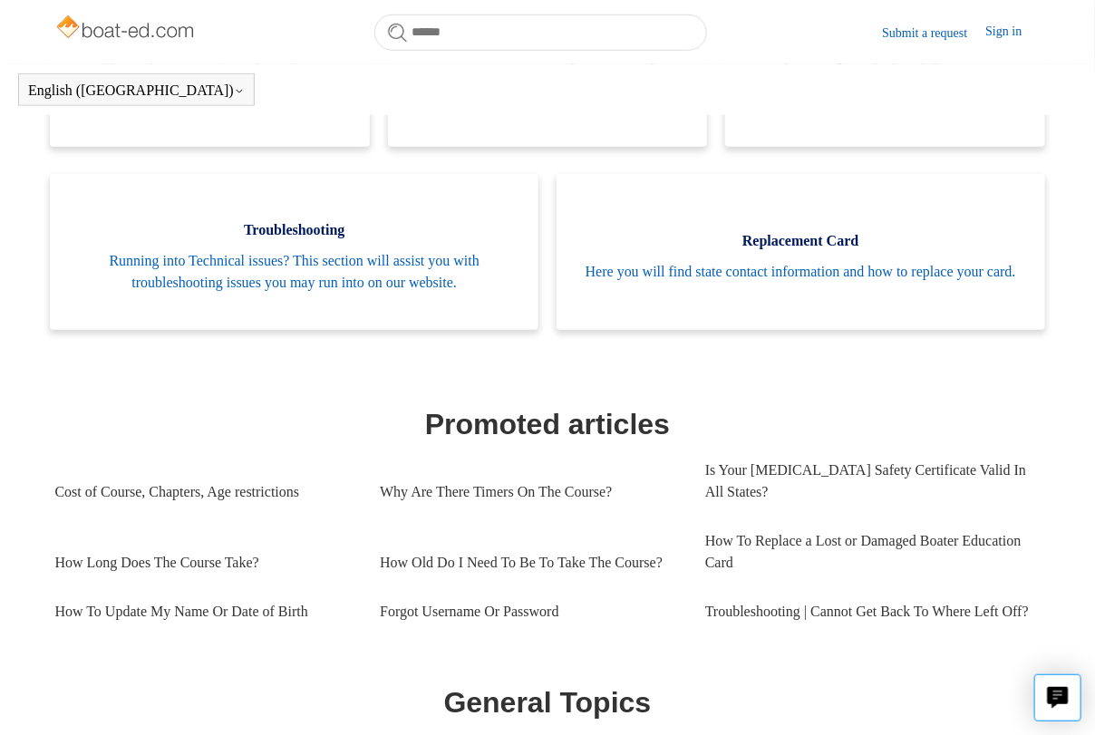
scroll to position [584, 0]
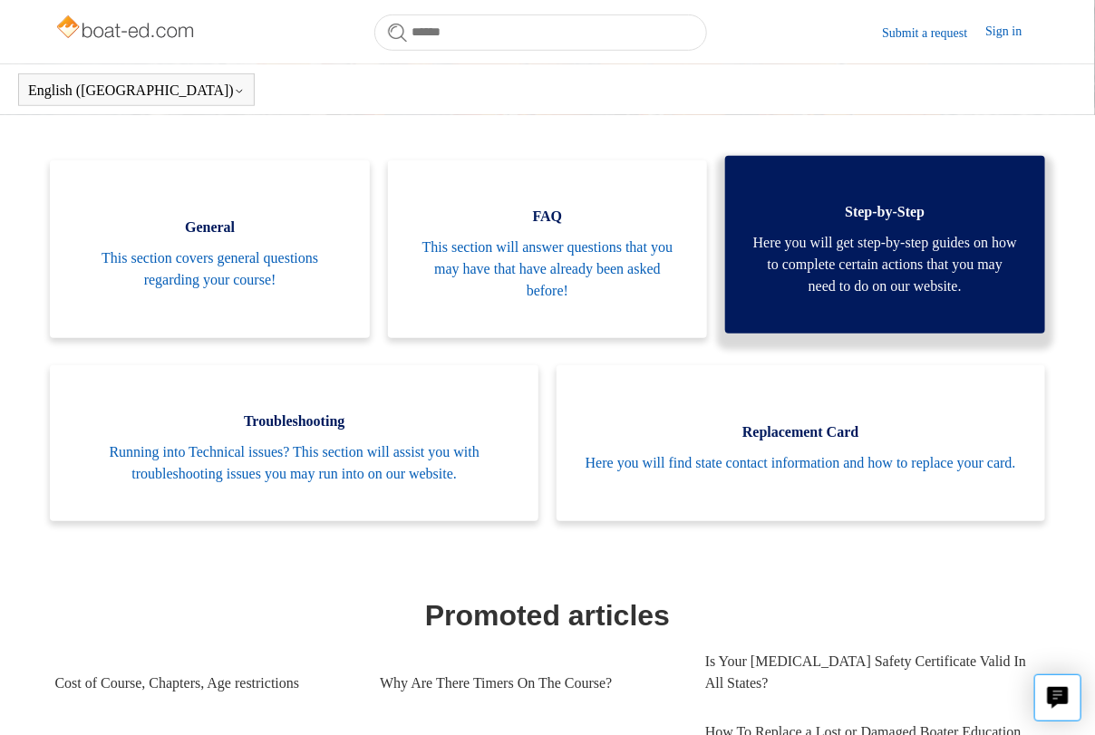
click at [858, 268] on span "Here you will get step-by-step guides on how to complete certain actions that y…" at bounding box center [884, 264] width 265 height 65
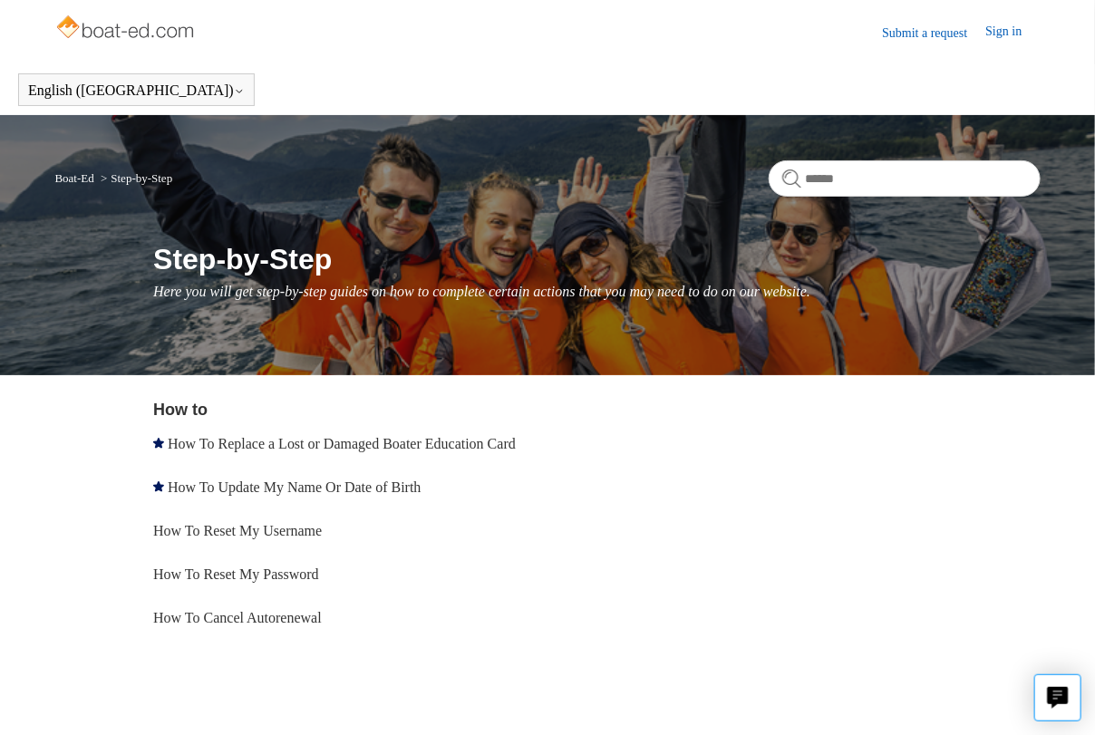
scroll to position [65, 0]
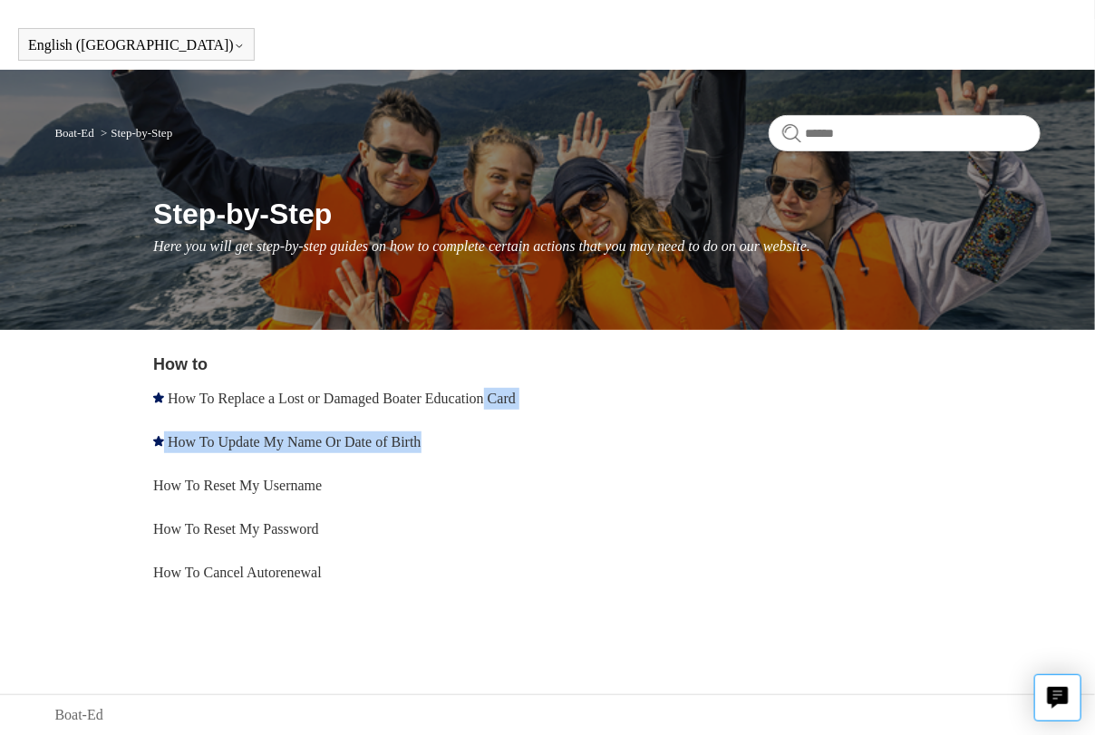
drag, startPoint x: 489, startPoint y: 422, endPoint x: 512, endPoint y: 374, distance: 53.5
click at [512, 377] on ul "How To Replace a Lost or Damaged Boater Education Card How To Update My Name Or…" at bounding box center [352, 486] width 399 height 218
click at [595, 277] on div "Boat-Ed Step-by-Step Step-by-Step Here you will get step-by-step guides on how …" at bounding box center [547, 200] width 1095 height 260
click at [255, 397] on li "How To Replace a Lost or Damaged Boater Education Card" at bounding box center [352, 399] width 399 height 44
drag, startPoint x: 255, startPoint y: 396, endPoint x: 314, endPoint y: 397, distance: 59.8
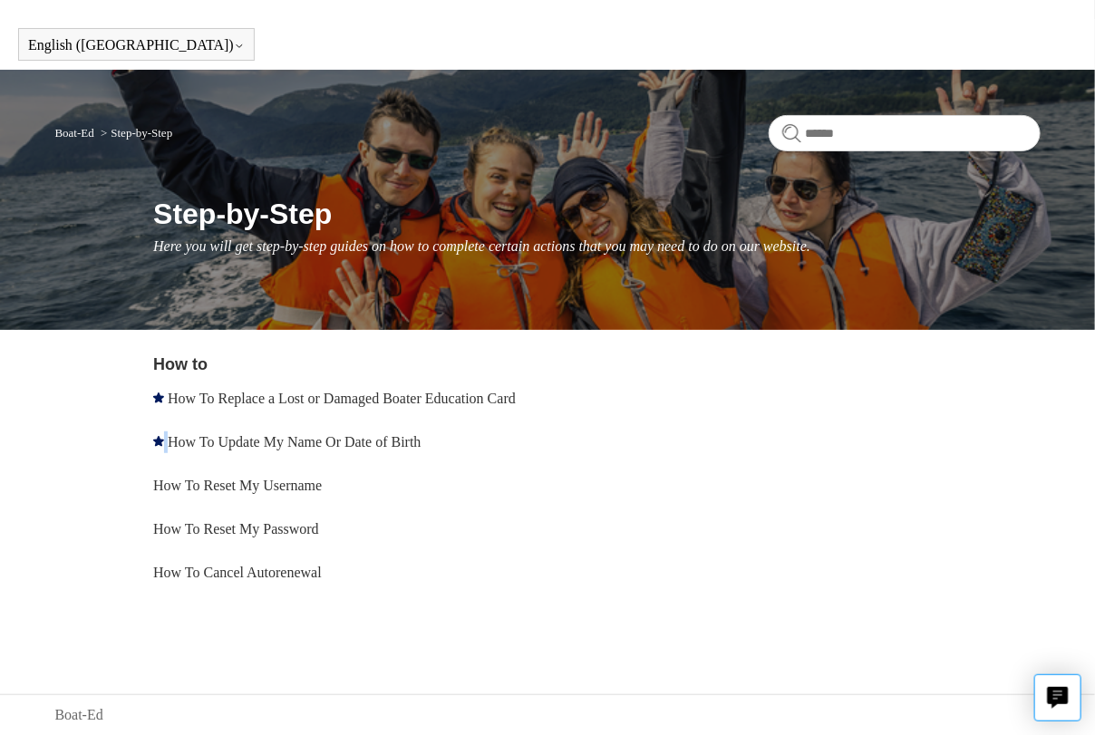
click at [256, 396] on li "How To Replace a Lost or Damaged Boater Education Card" at bounding box center [352, 399] width 399 height 44
click at [82, 126] on link "Boat-Ed" at bounding box center [73, 133] width 39 height 14
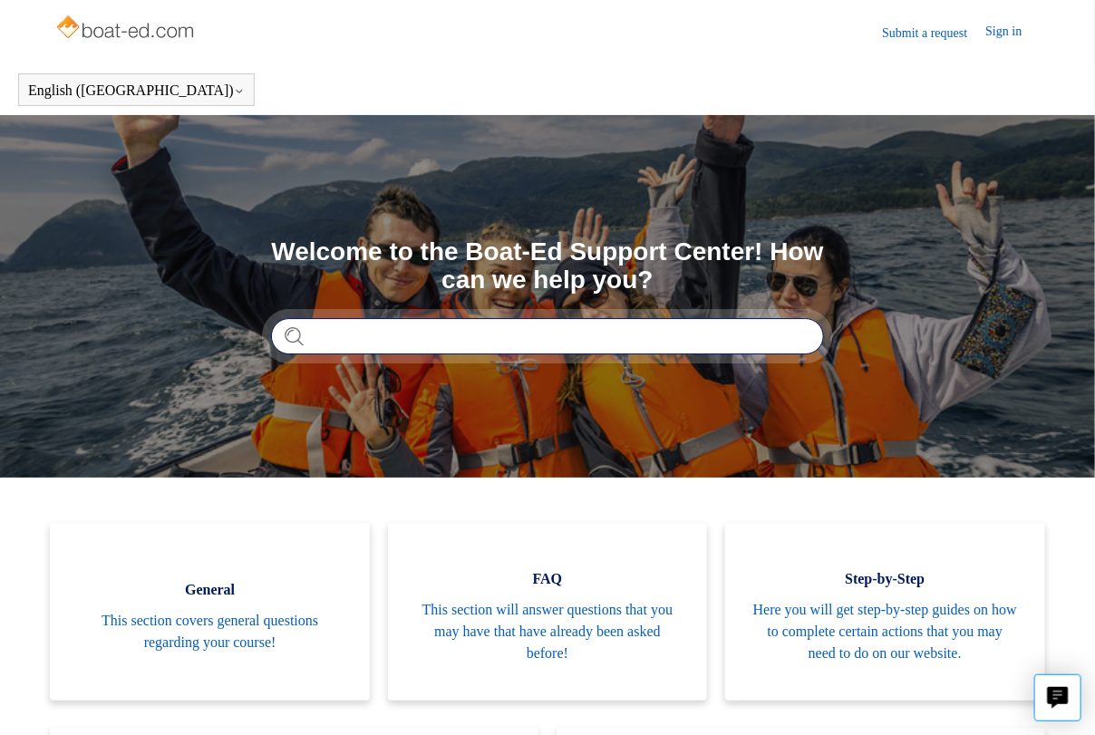
click at [308, 335] on input "Search" at bounding box center [547, 336] width 553 height 36
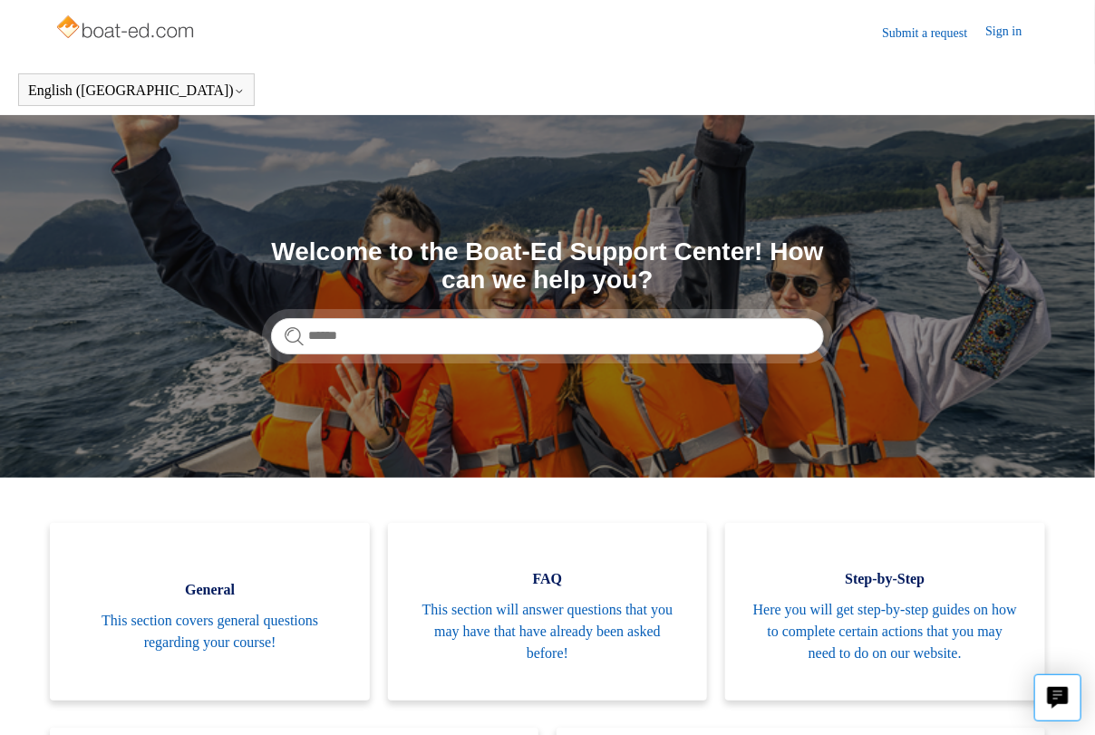
click at [297, 331] on form at bounding box center [547, 336] width 553 height 36
click at [943, 31] on link "Submit a request" at bounding box center [933, 33] width 103 height 19
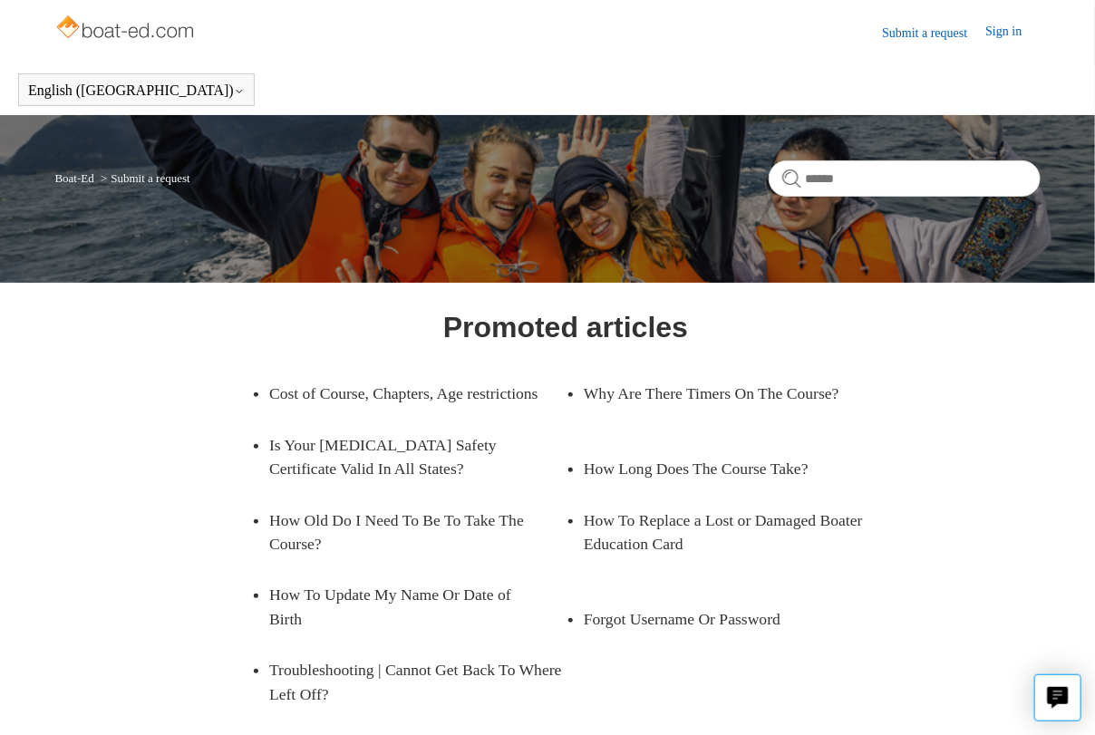
click at [998, 32] on link "Sign in" at bounding box center [1013, 33] width 54 height 22
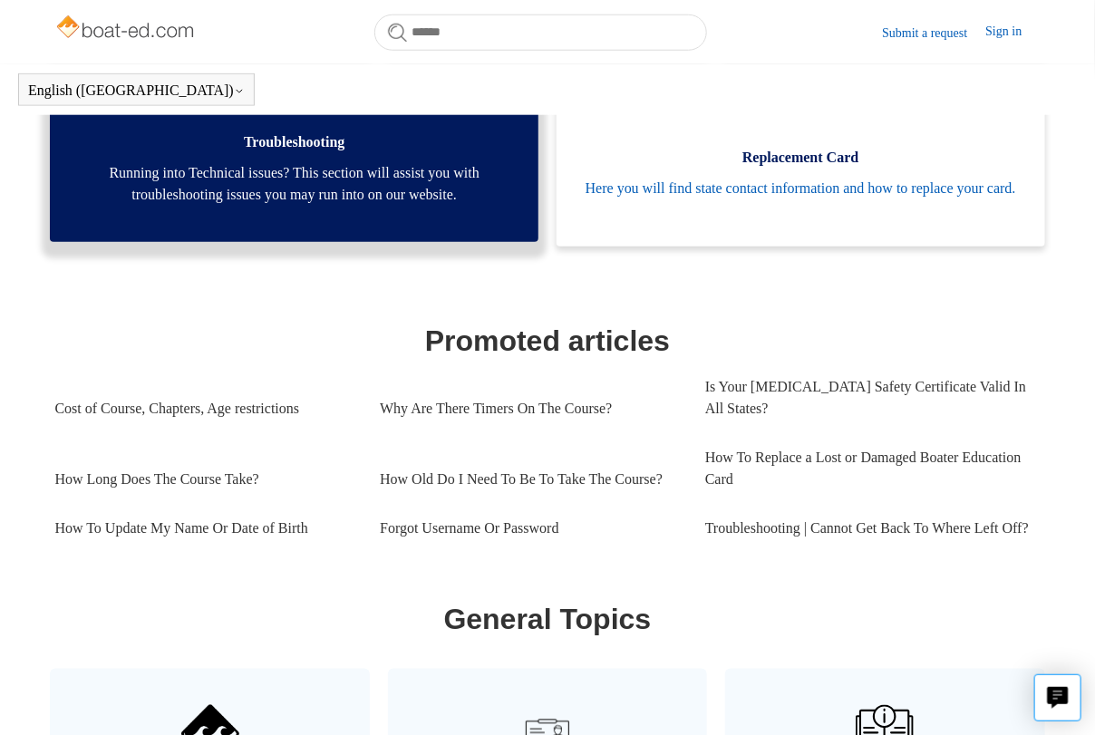
scroll to position [518, 0]
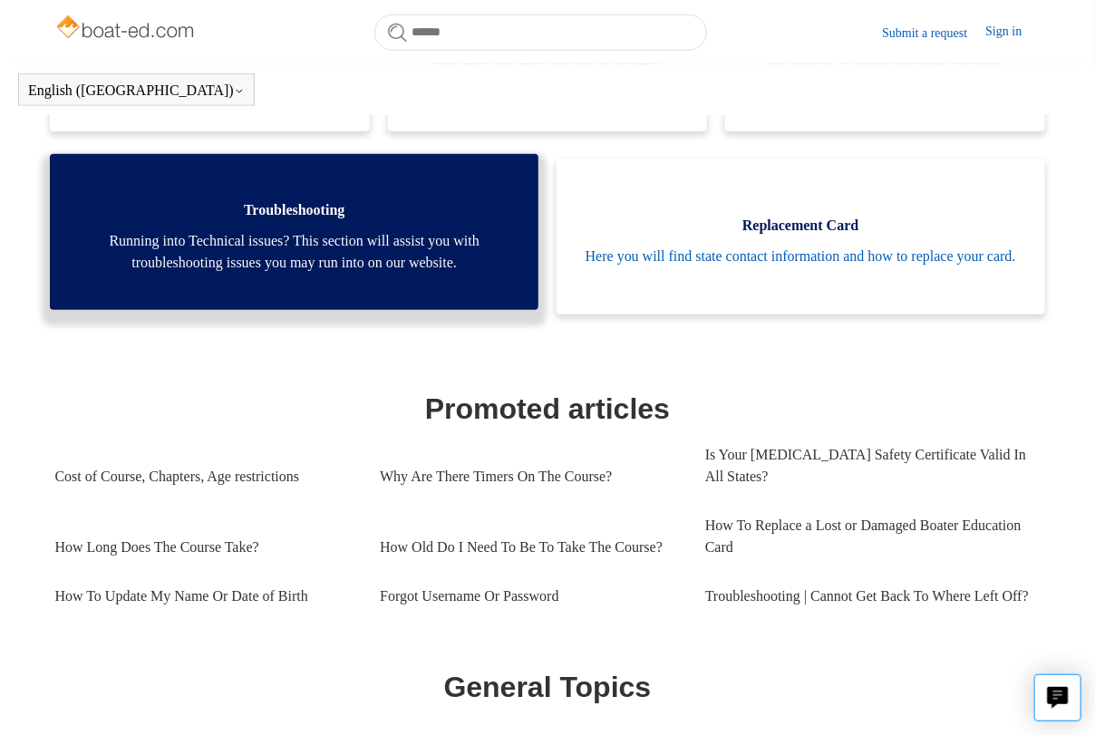
click at [223, 221] on link "Troubleshooting Running into Technical issues? This section will assist you wit…" at bounding box center [294, 232] width 489 height 156
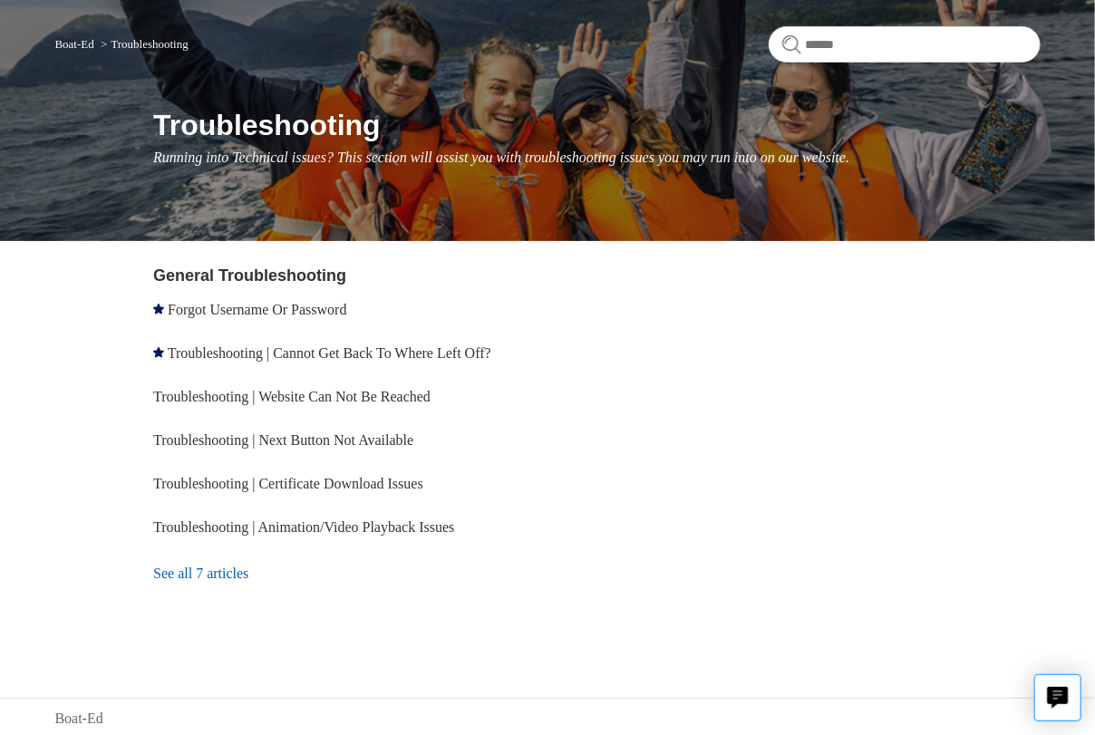
scroll to position [136, 0]
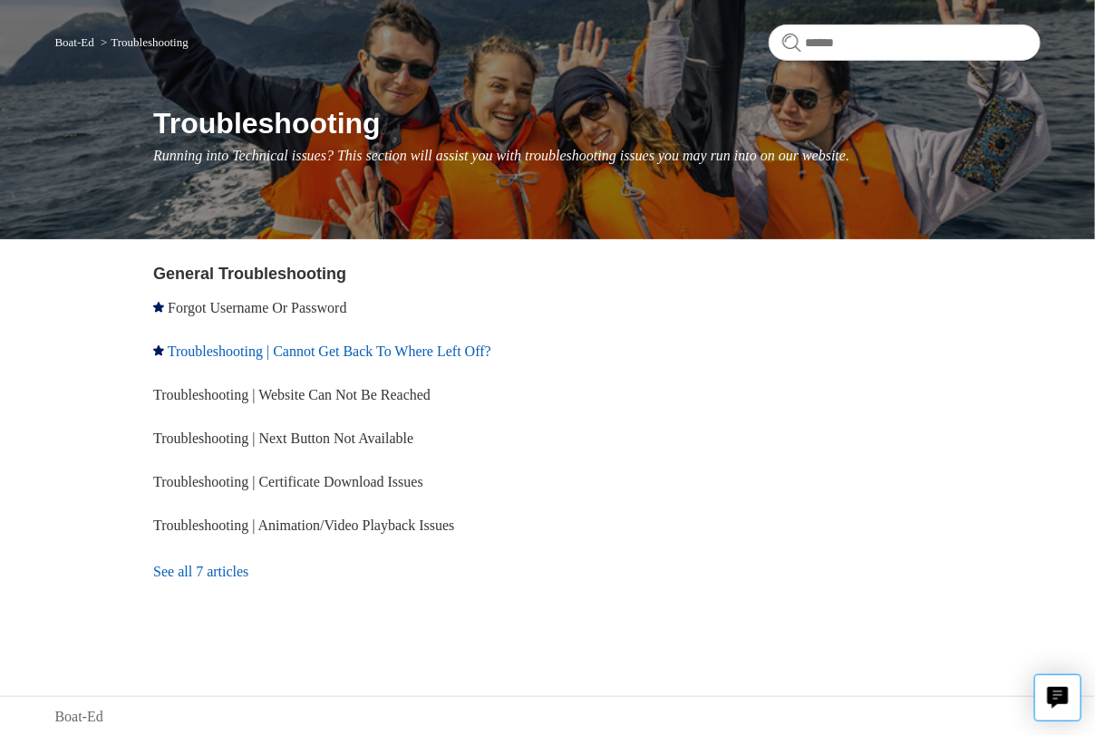
click at [295, 349] on link "Troubleshooting | Cannot Get Back To Where Left Off?" at bounding box center [330, 350] width 324 height 15
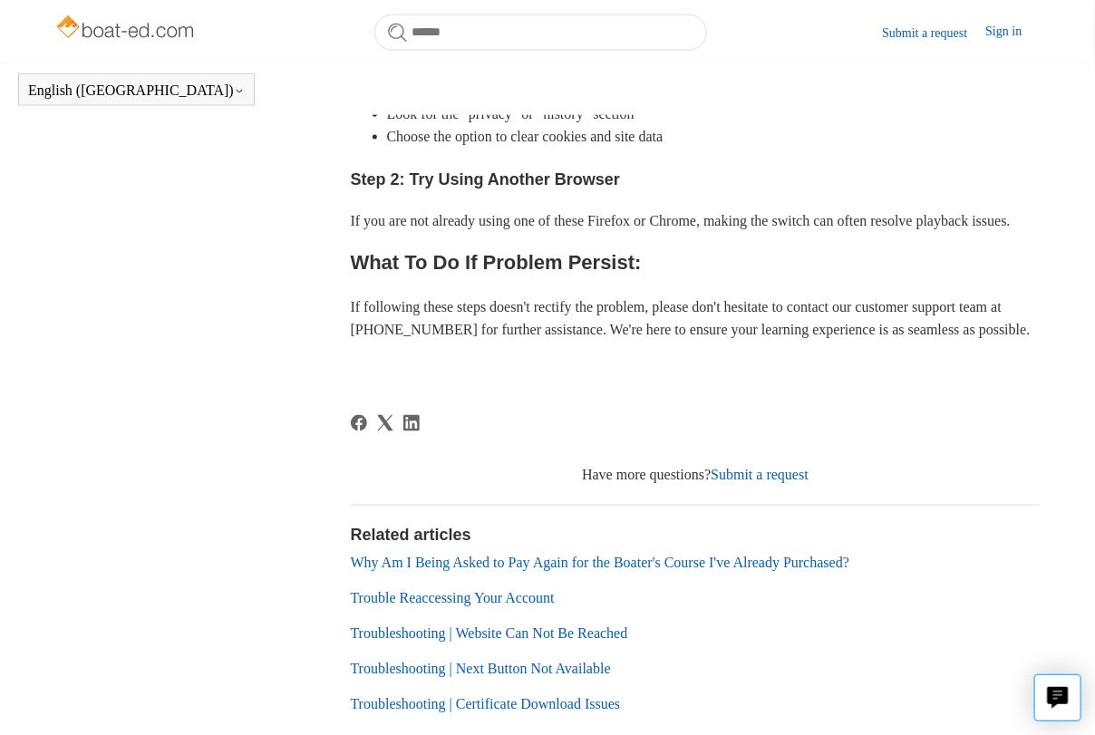
scroll to position [931, 0]
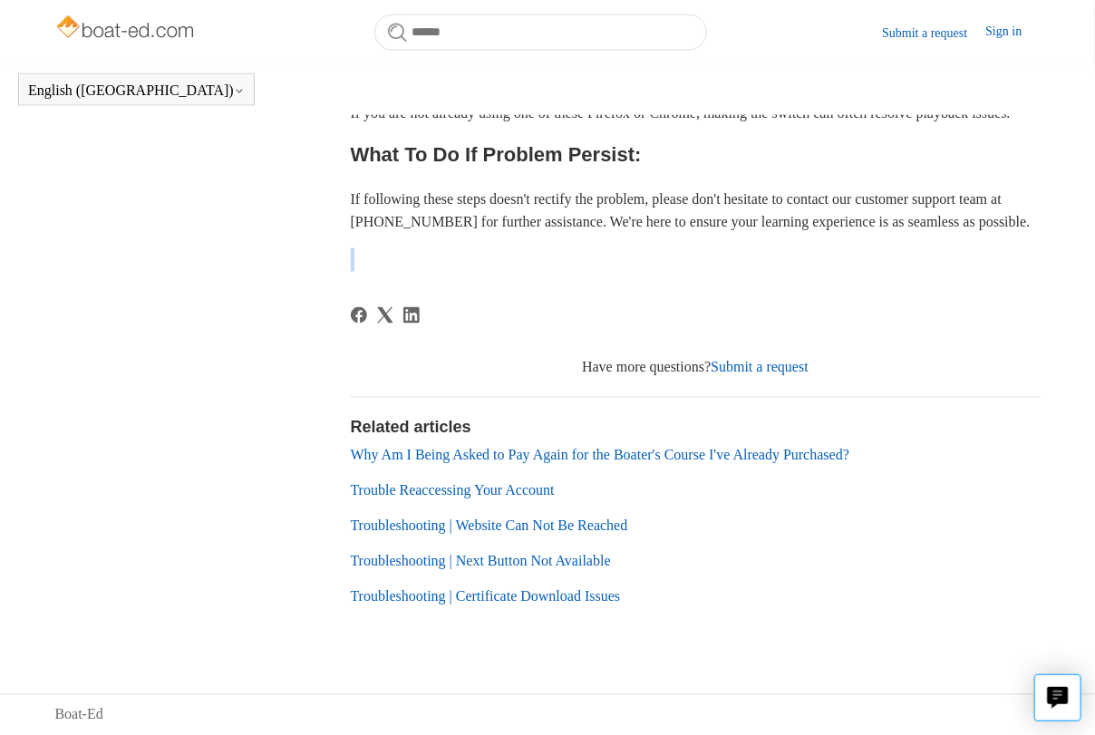
drag, startPoint x: 595, startPoint y: 232, endPoint x: 594, endPoint y: 250, distance: 18.2
drag, startPoint x: 205, startPoint y: 225, endPoint x: 206, endPoint y: 259, distance: 34.5
click at [206, 259] on aside "Articles in this section Forgot Username Or Password Troubleshooting | Cannot G…" at bounding box center [177, 52] width 247 height 1140
drag, startPoint x: 194, startPoint y: 276, endPoint x: 295, endPoint y: 71, distance: 228.2
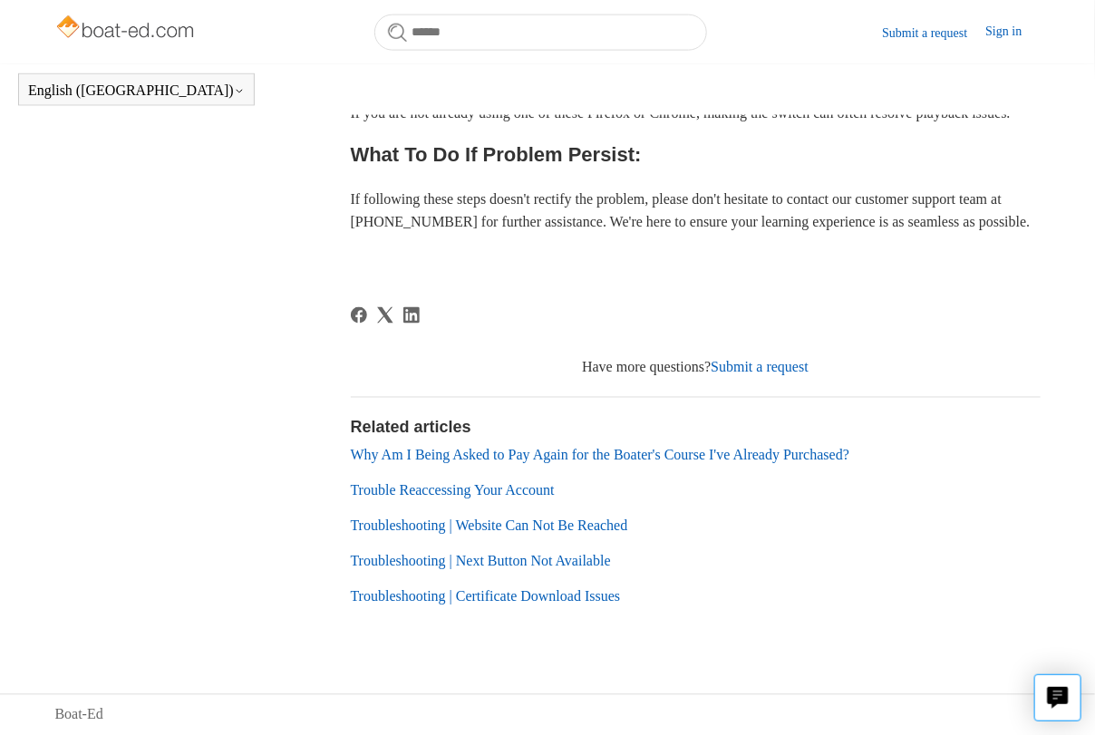
click at [256, 278] on aside "Articles in this section Forgot Username Or Password Troubleshooting | Cannot G…" at bounding box center [177, 52] width 247 height 1140
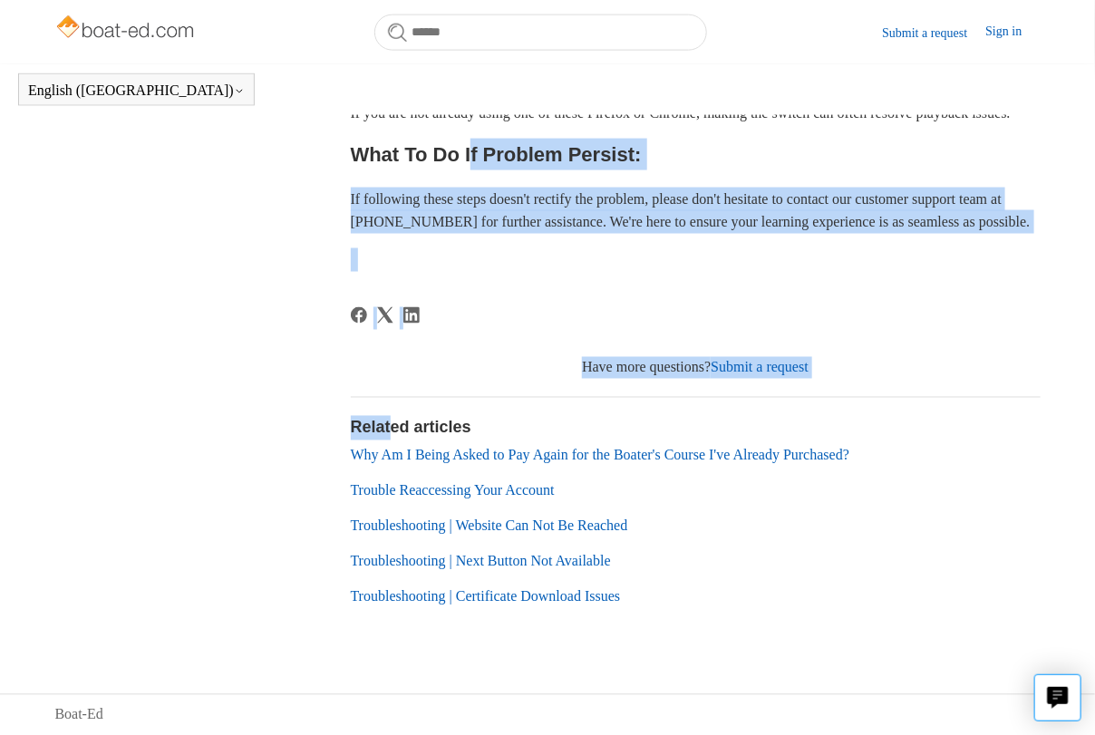
drag, startPoint x: 392, startPoint y: 413, endPoint x: 470, endPoint y: 132, distance: 291.6
click at [470, 132] on article "Troubleshooting | Cannot Get Back To Where Left Off? Deborah Fagan 1 year ago U…" at bounding box center [696, 61] width 690 height 1158
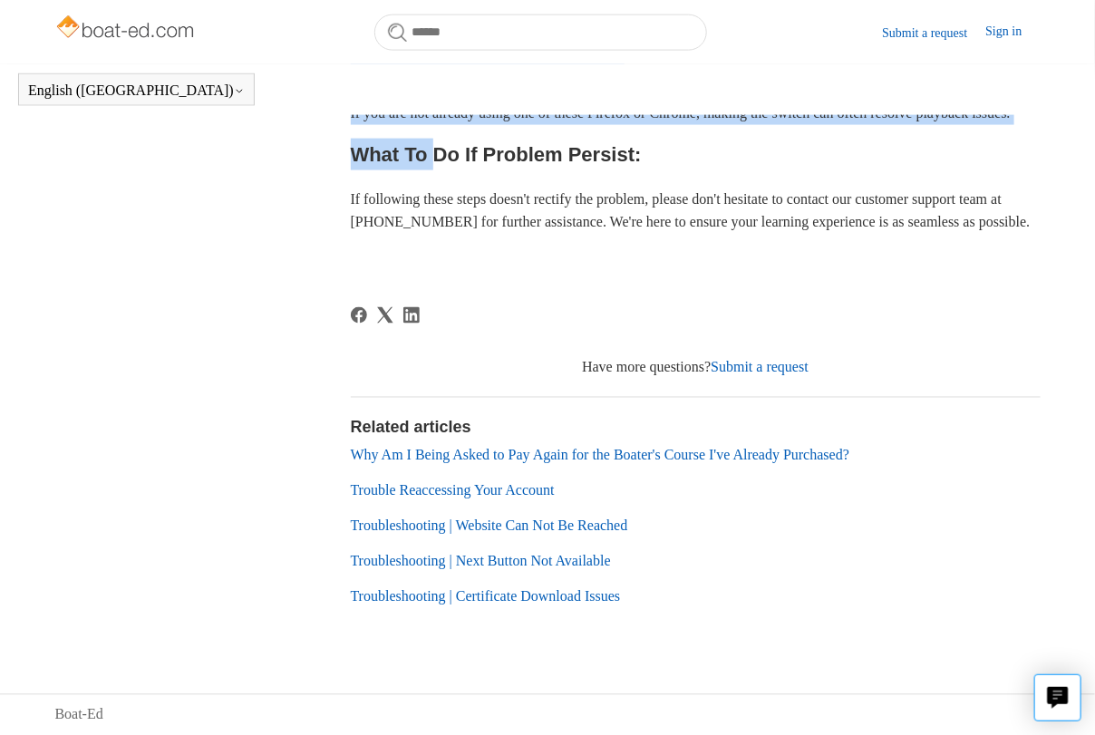
drag, startPoint x: 450, startPoint y: 87, endPoint x: 424, endPoint y: 147, distance: 65.0
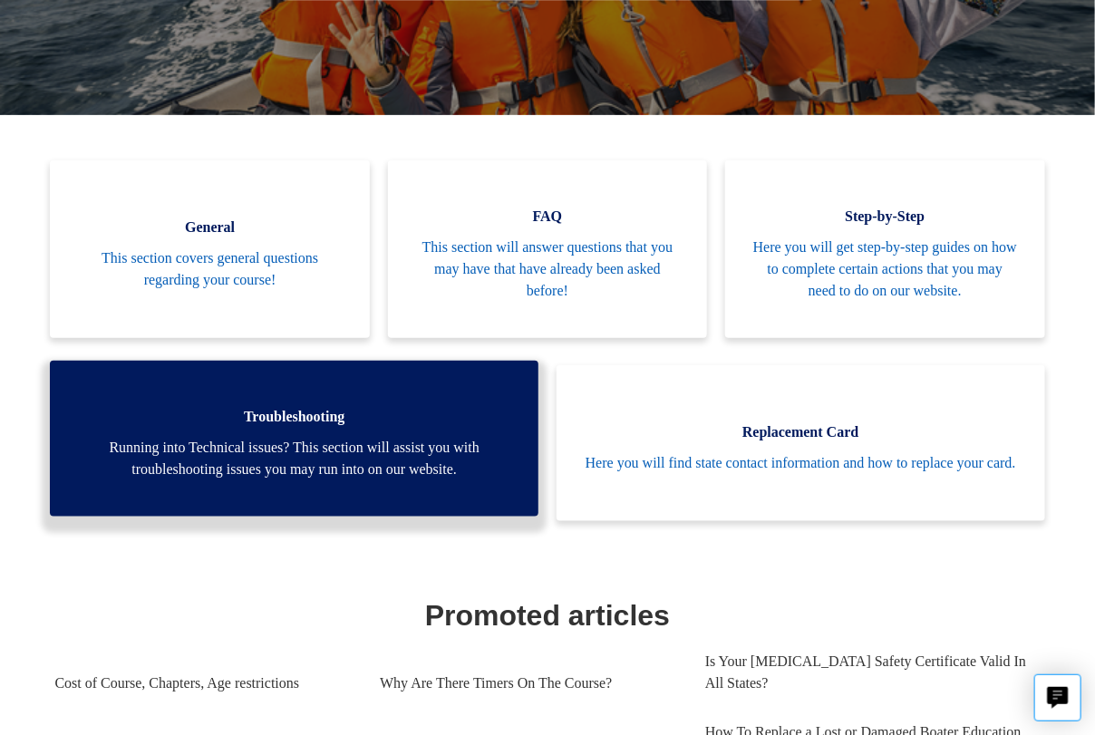
scroll to position [402, 0]
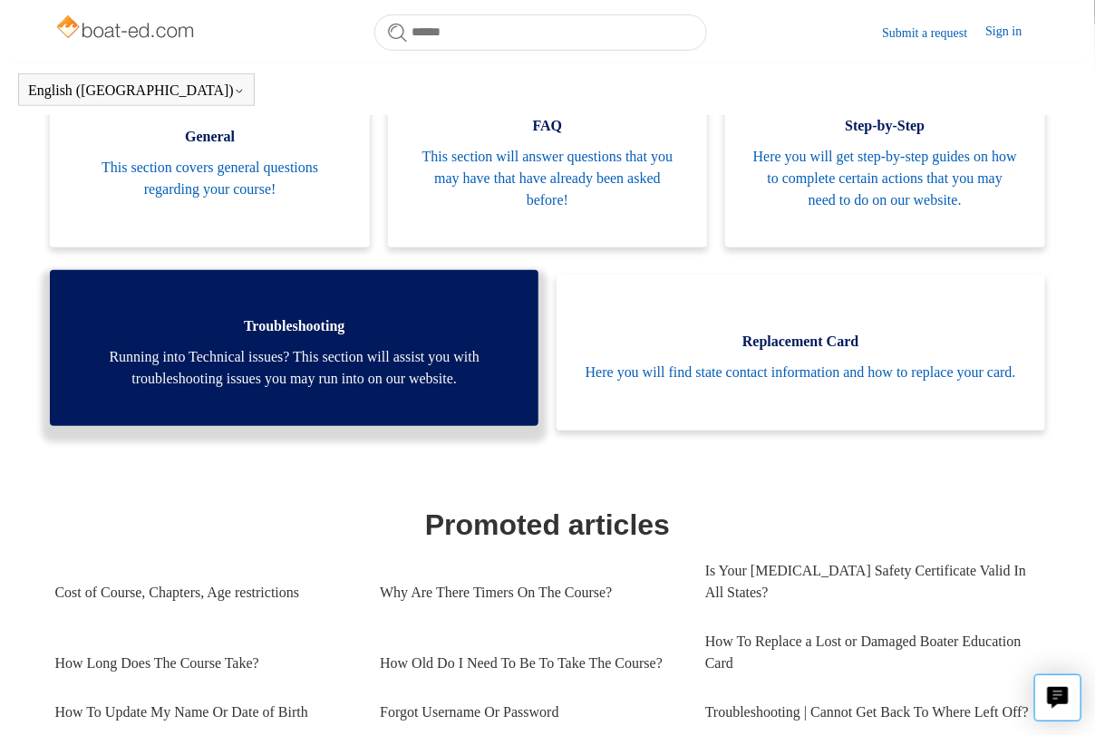
click at [428, 324] on span "Troubleshooting" at bounding box center [294, 326] width 434 height 22
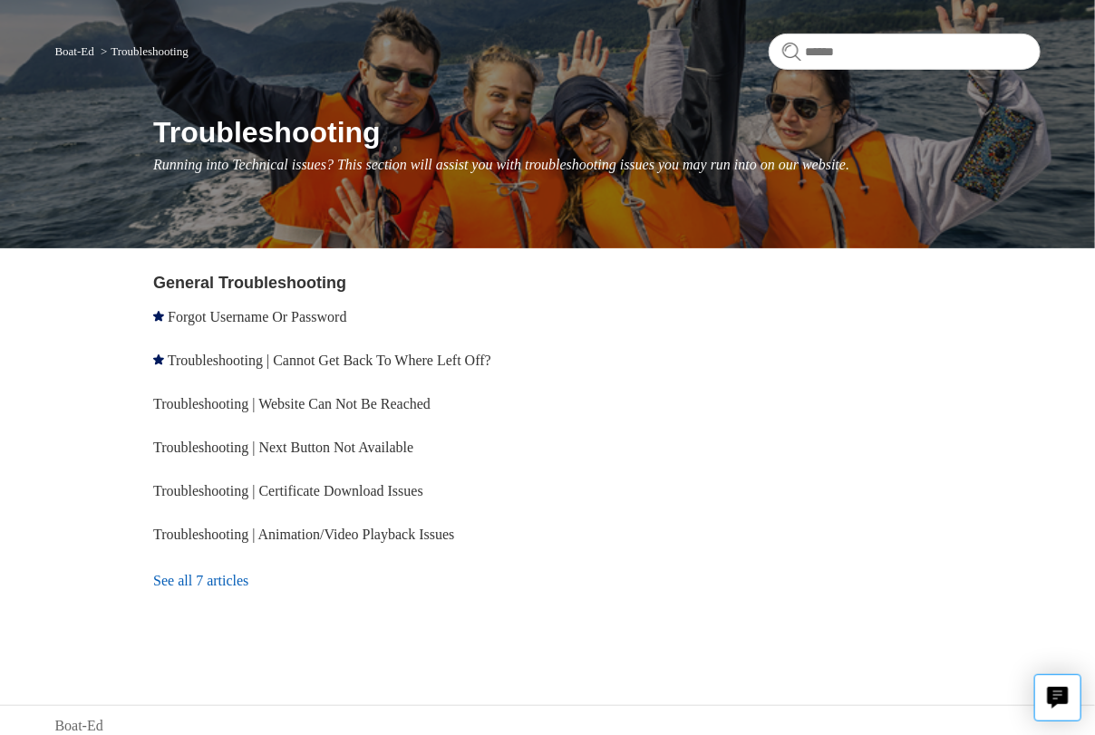
scroll to position [136, 0]
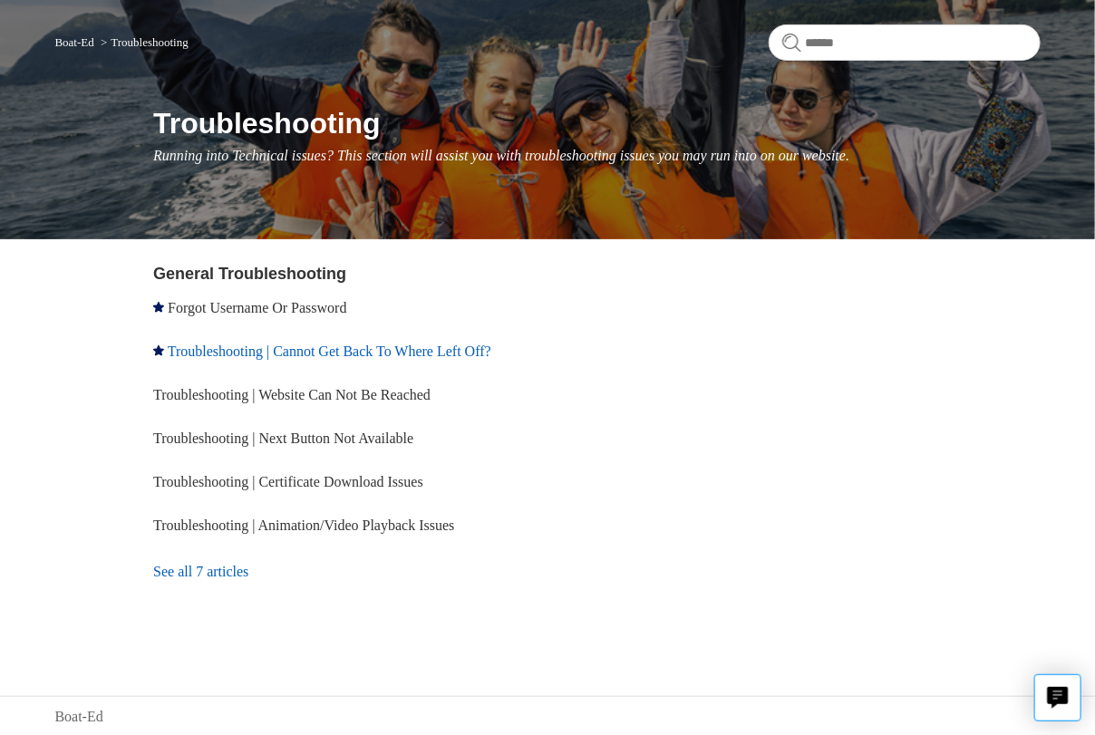
click at [314, 352] on link "Troubleshooting | Cannot Get Back To Where Left Off?" at bounding box center [330, 350] width 324 height 15
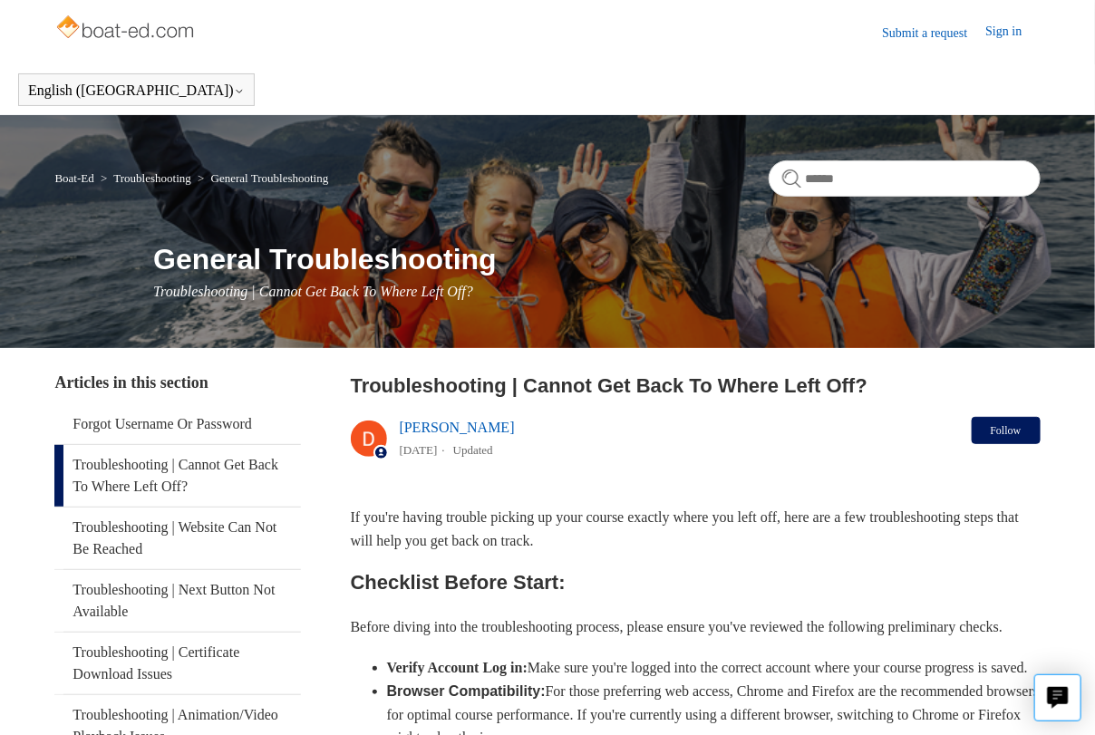
click at [1012, 428] on button "Follow" at bounding box center [1006, 430] width 69 height 27
